Goal: Share content: Share content

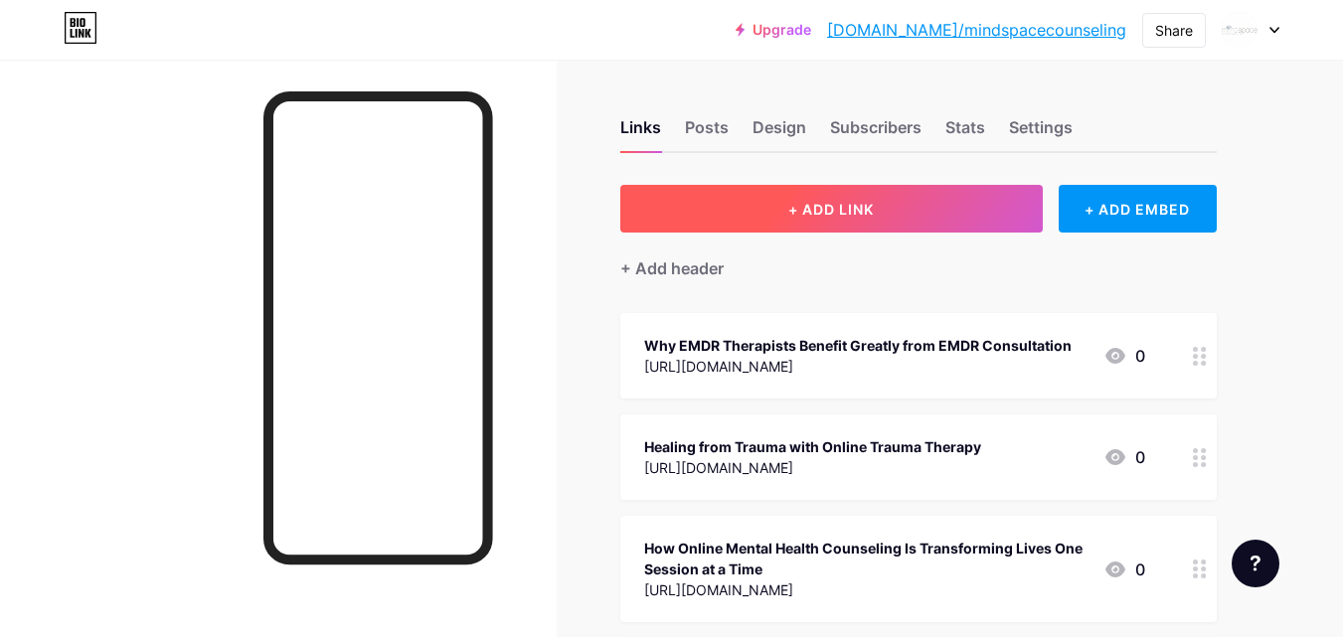
click at [804, 208] on span "+ ADD LINK" at bounding box center [830, 209] width 85 height 17
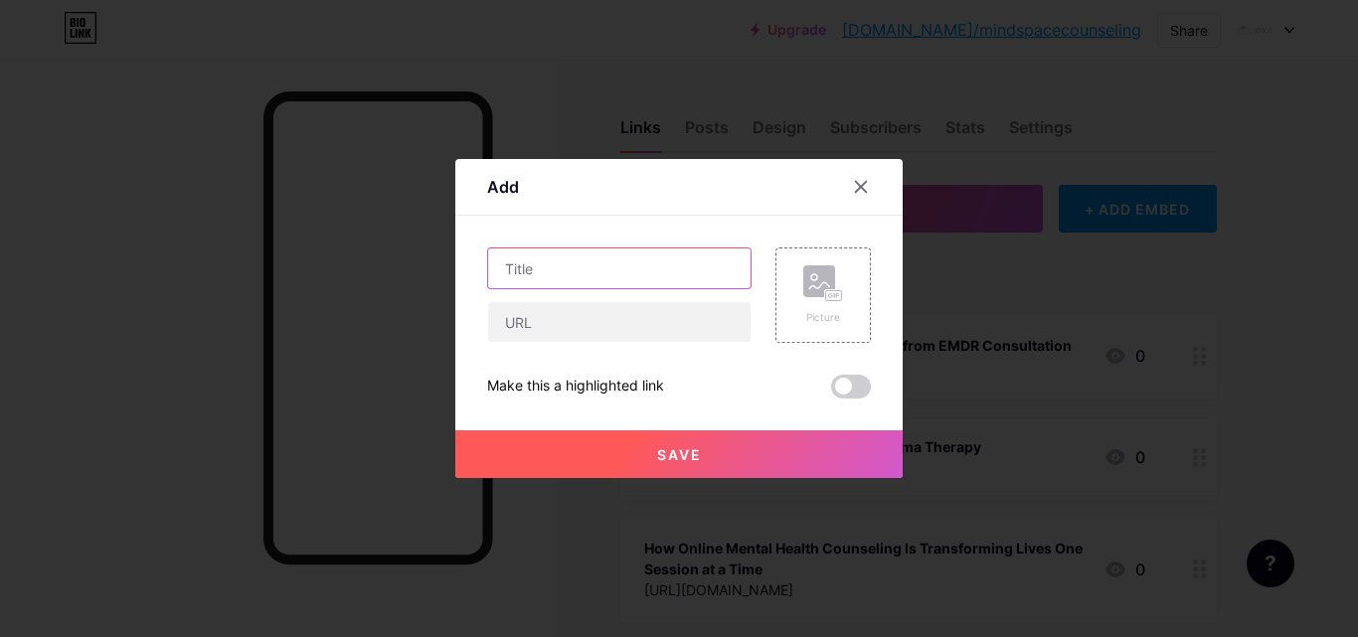
click at [557, 269] on input "text" at bounding box center [619, 268] width 262 height 40
paste input "Healing and Support Through Counseling in [GEOGRAPHIC_DATA], [GEOGRAPHIC_DATA]"
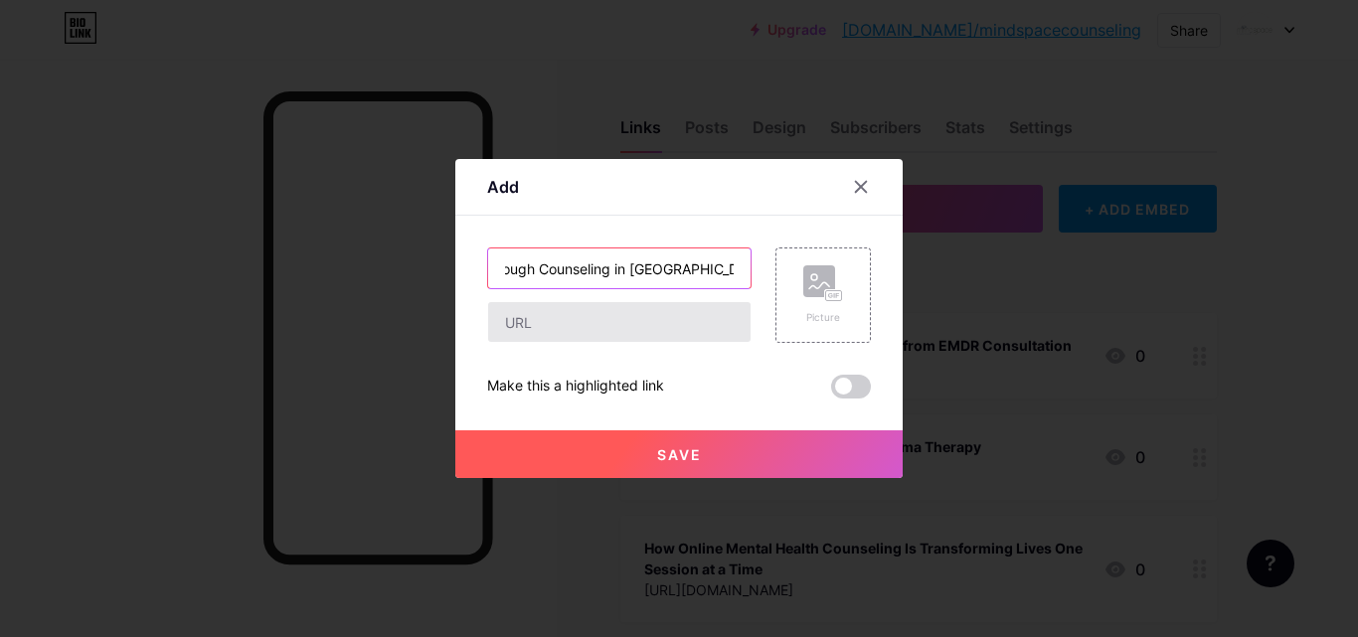
type input "Healing and Support Through Counseling in [GEOGRAPHIC_DATA], [GEOGRAPHIC_DATA]"
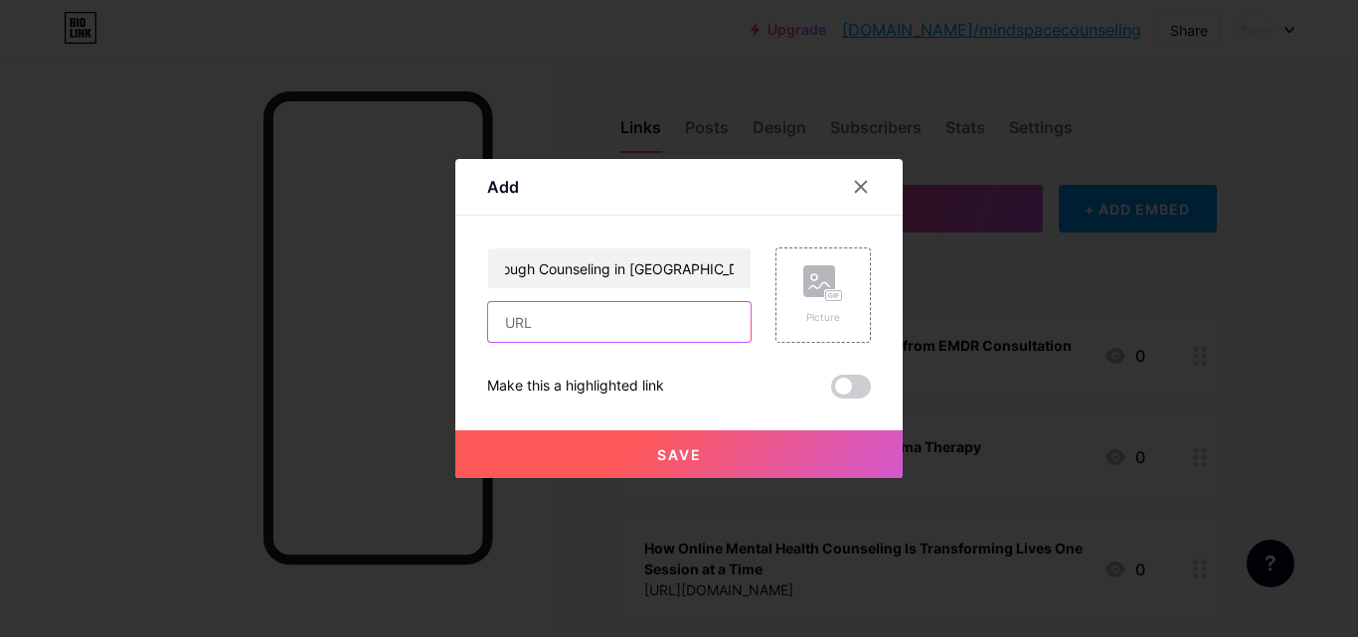
click at [547, 319] on input "text" at bounding box center [619, 322] width 262 height 40
click at [589, 329] on input "text" at bounding box center [619, 322] width 262 height 40
paste input "[URL][DOMAIN_NAME]"
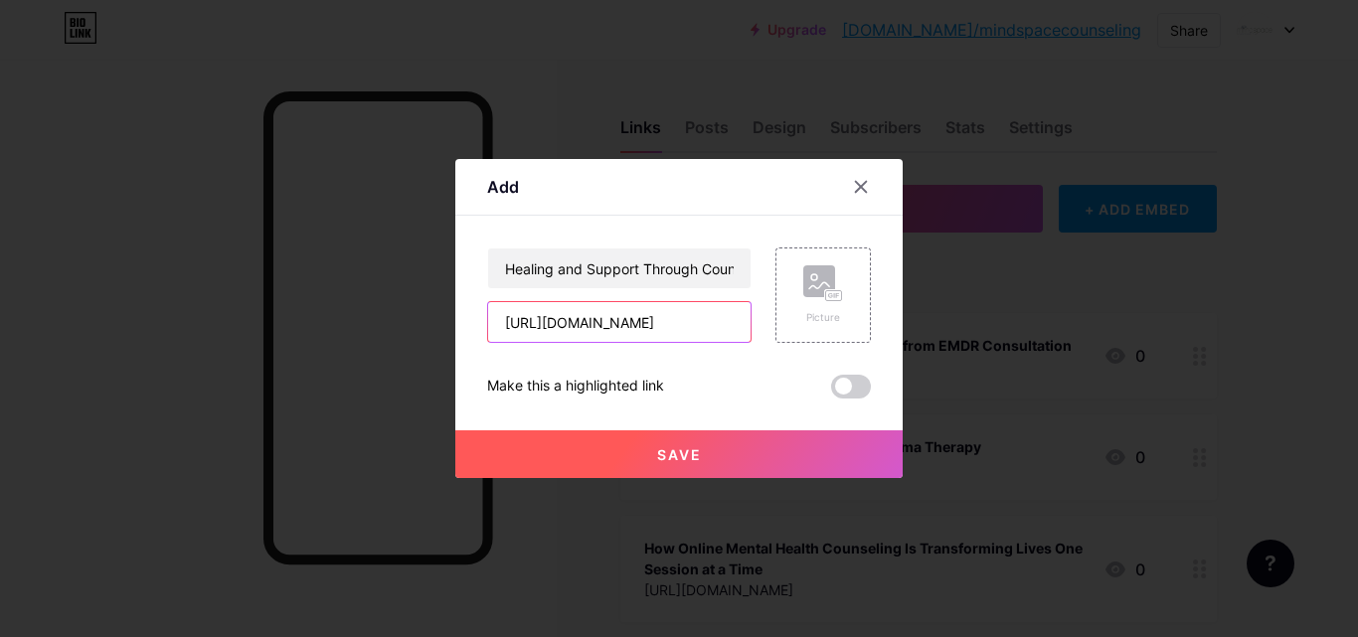
type input "[URL][DOMAIN_NAME]"
click at [631, 452] on button "Save" at bounding box center [678, 454] width 447 height 48
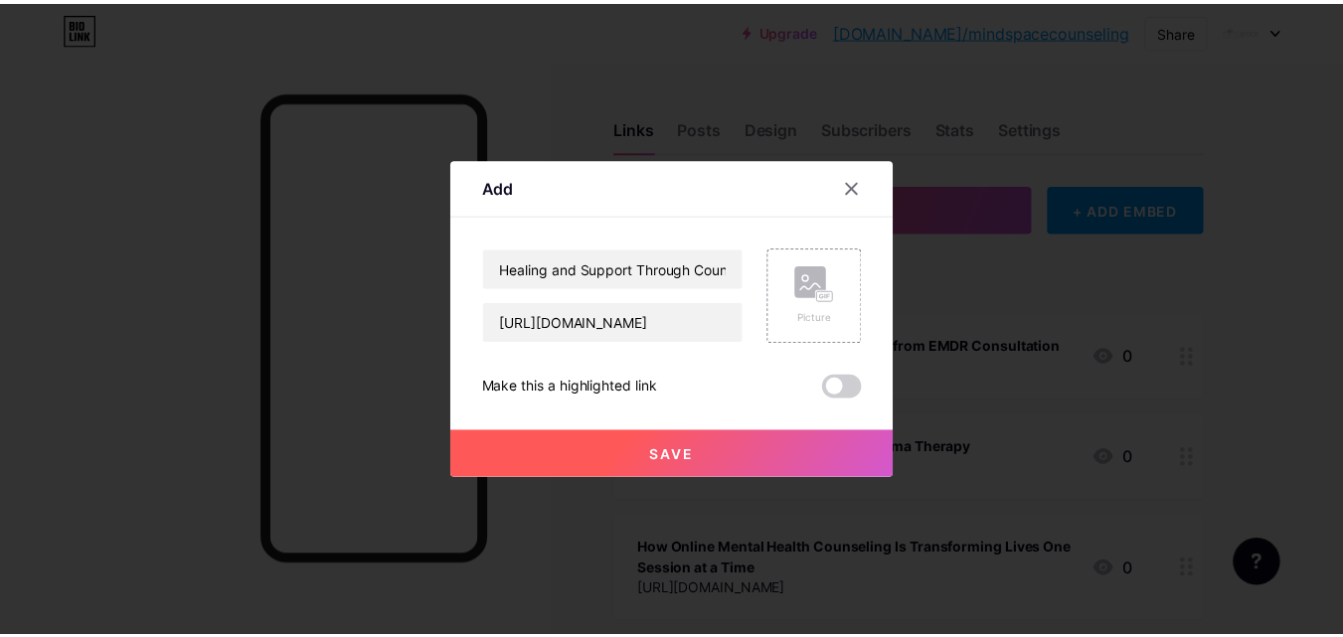
scroll to position [0, 0]
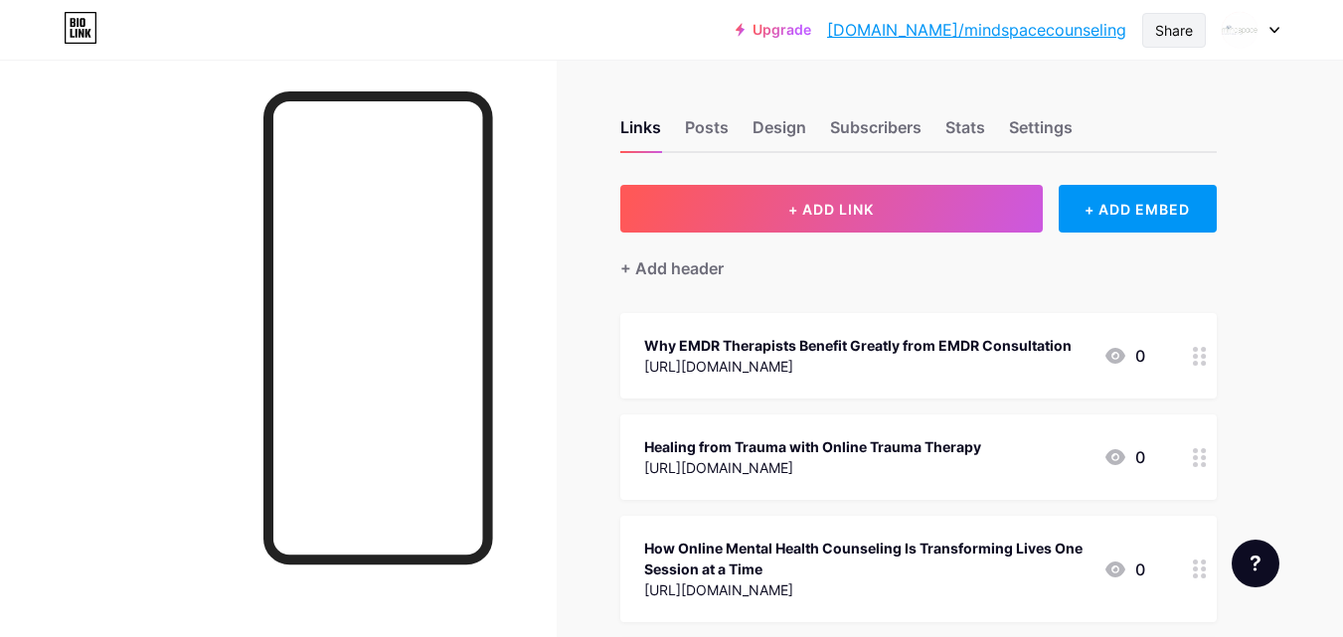
click at [1175, 34] on div "Share" at bounding box center [1174, 30] width 38 height 21
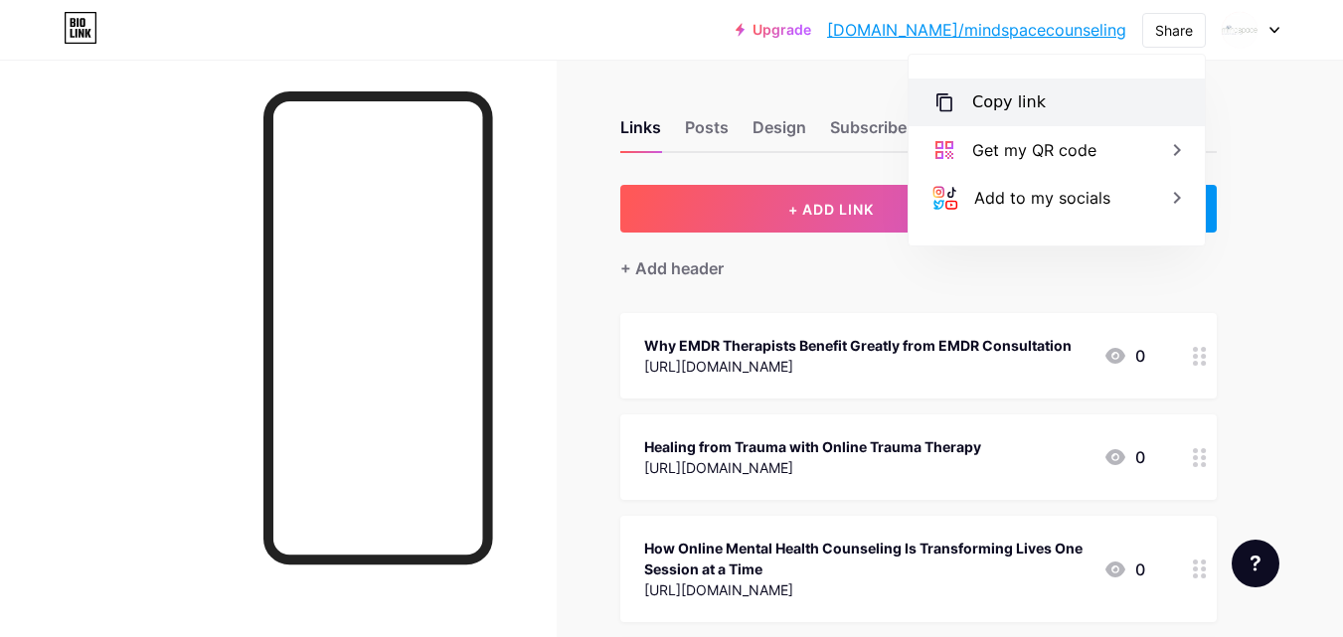
click at [1046, 99] on div "Copy link" at bounding box center [1056, 103] width 296 height 48
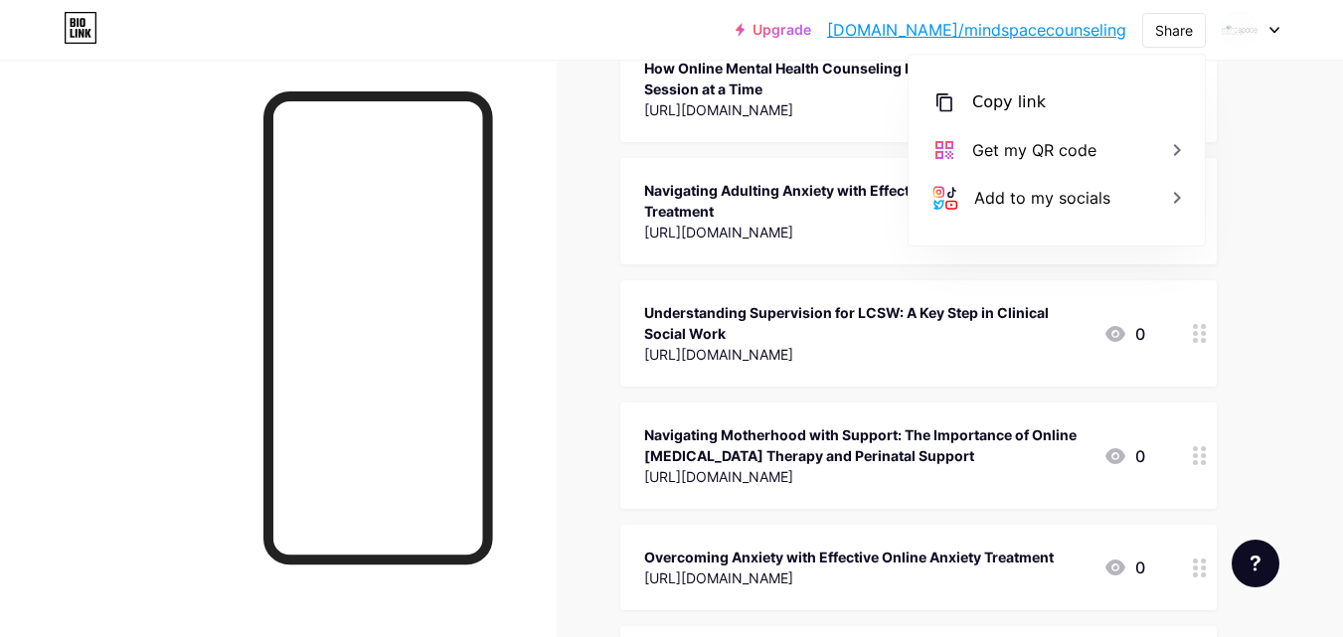
scroll to position [497, 0]
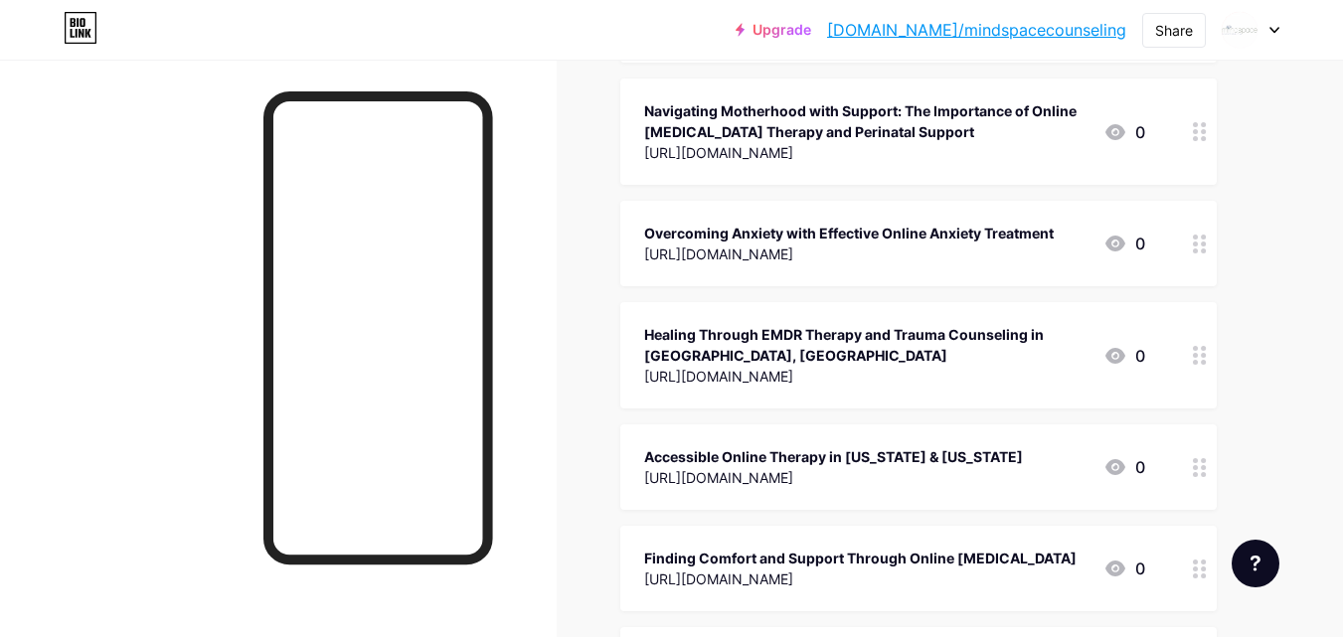
scroll to position [994, 0]
